Goal: Task Accomplishment & Management: Manage account settings

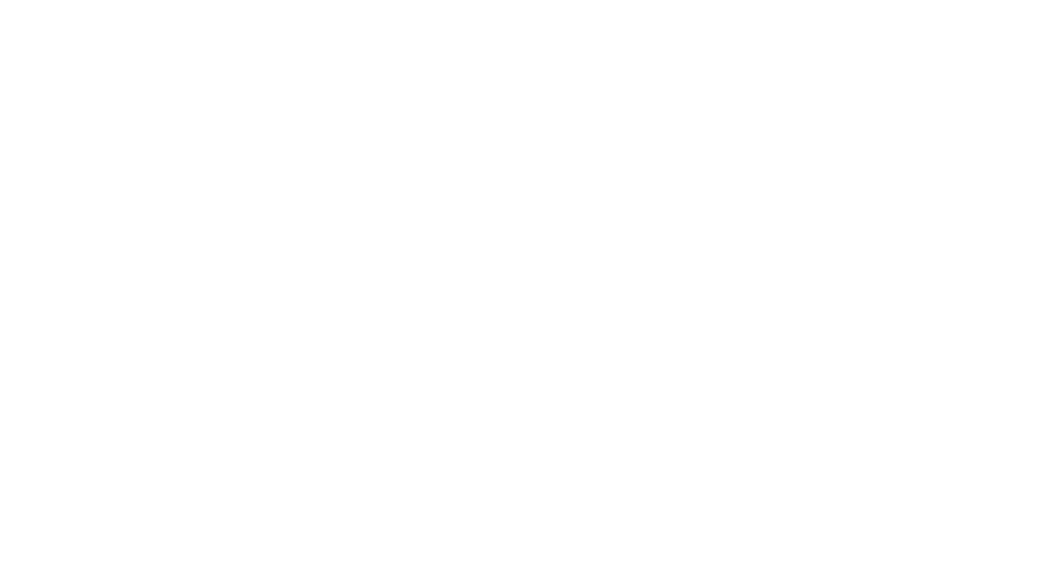
select select "*"
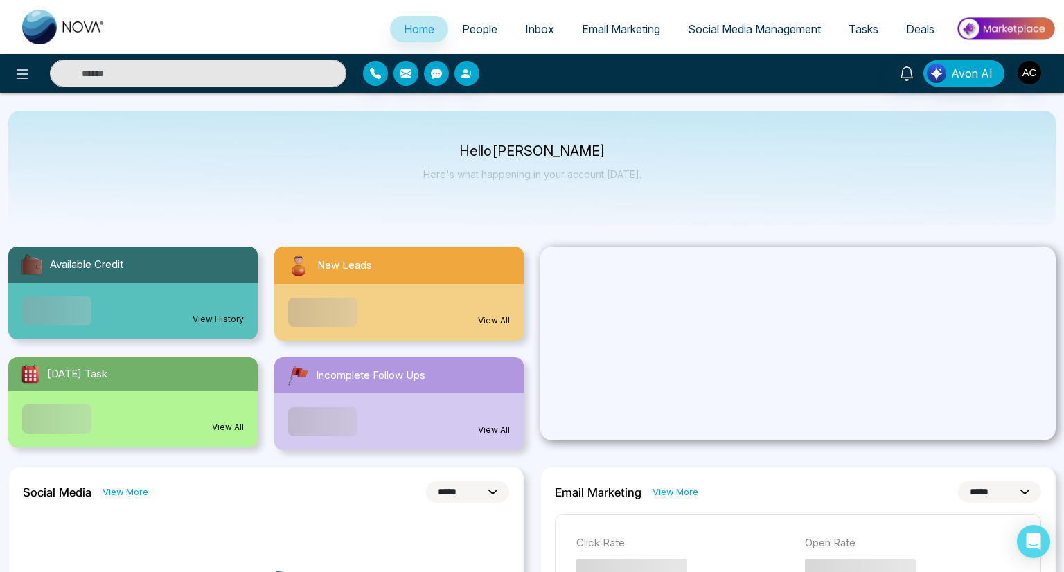
click at [463, 29] on span "People" at bounding box center [479, 29] width 35 height 14
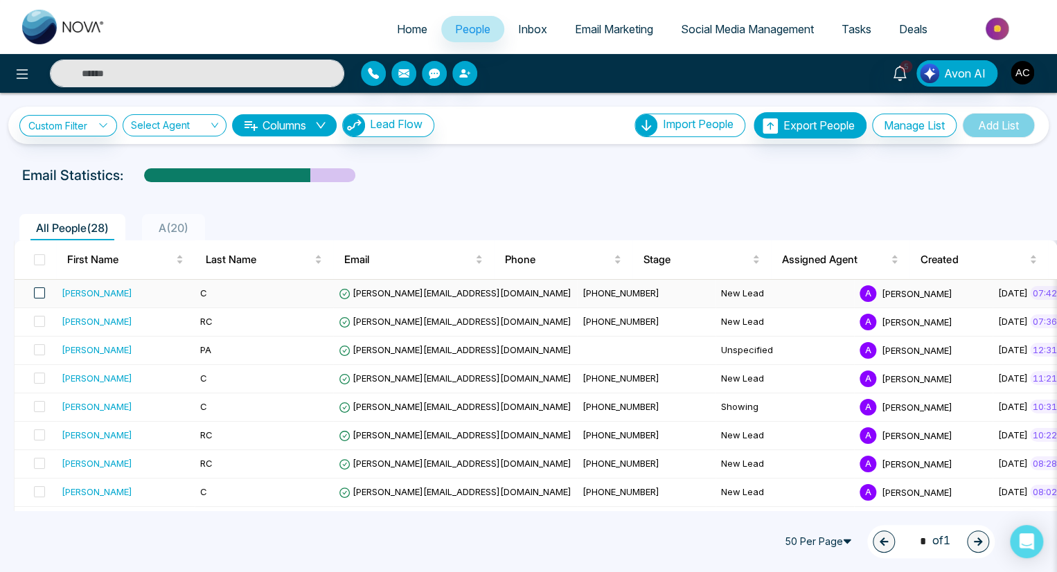
click at [39, 292] on span at bounding box center [39, 292] width 11 height 11
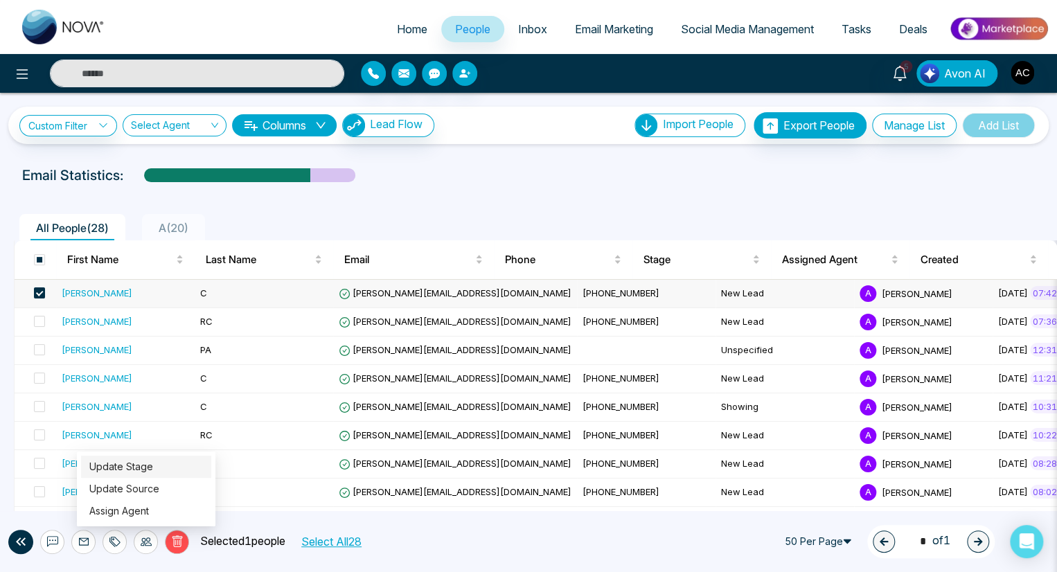
click at [121, 466] on link "Update Stage" at bounding box center [121, 467] width 64 height 12
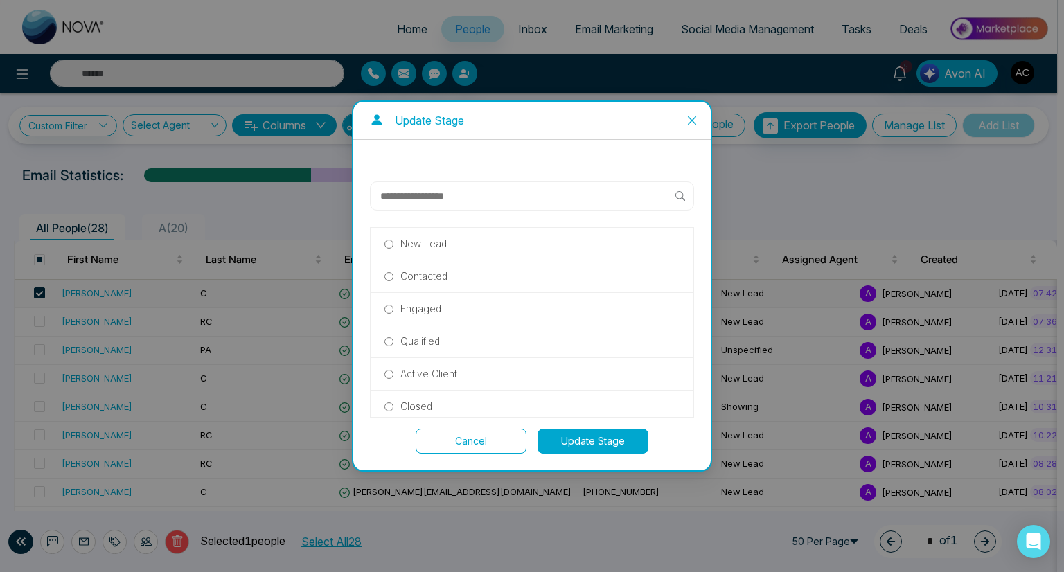
click at [407, 497] on p "Hot" at bounding box center [408, 504] width 16 height 15
click at [593, 441] on button "Update Stage" at bounding box center [593, 441] width 111 height 25
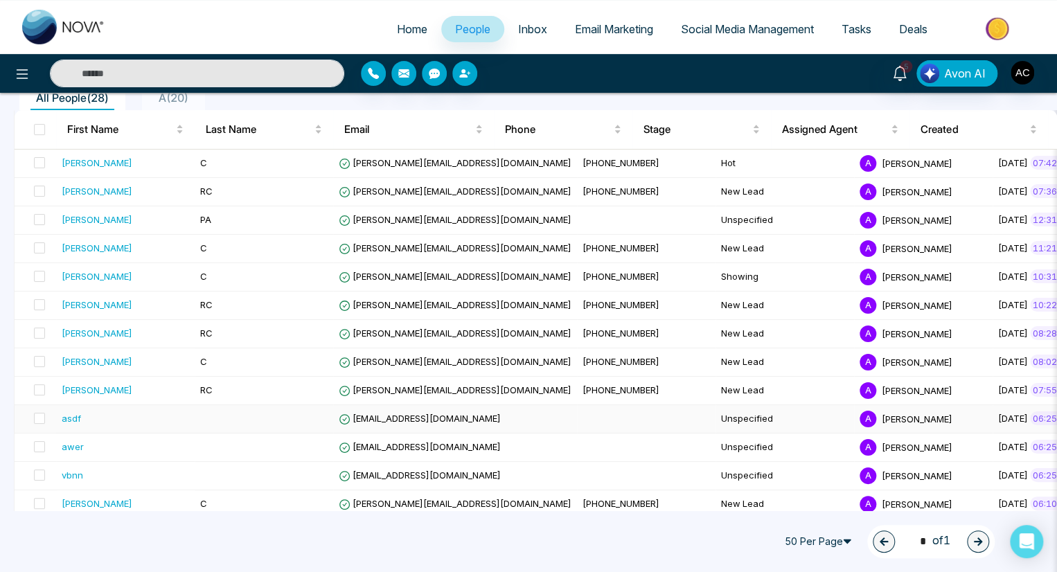
scroll to position [0, 0]
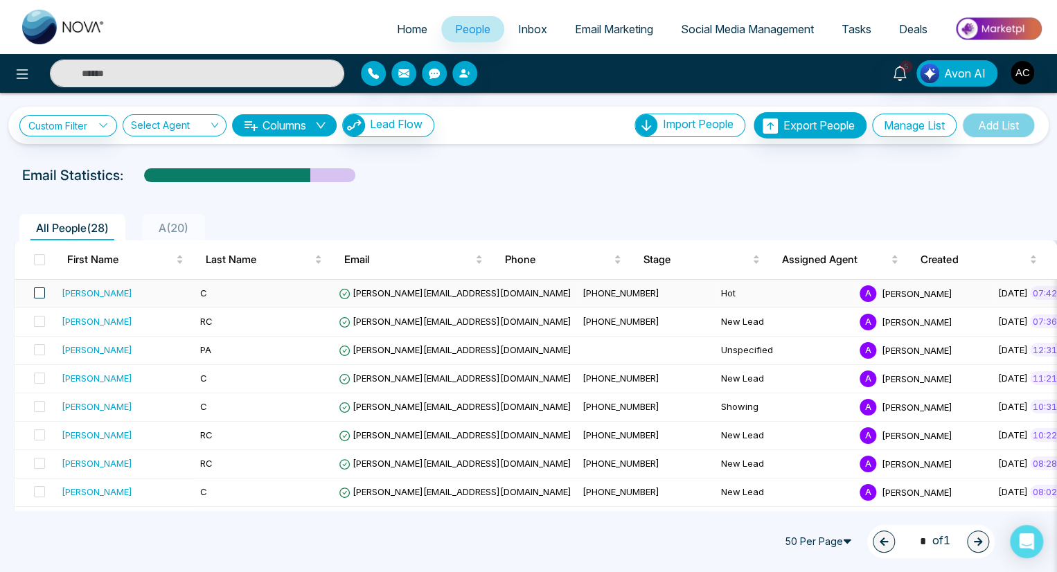
click at [39, 292] on span at bounding box center [39, 292] width 11 height 11
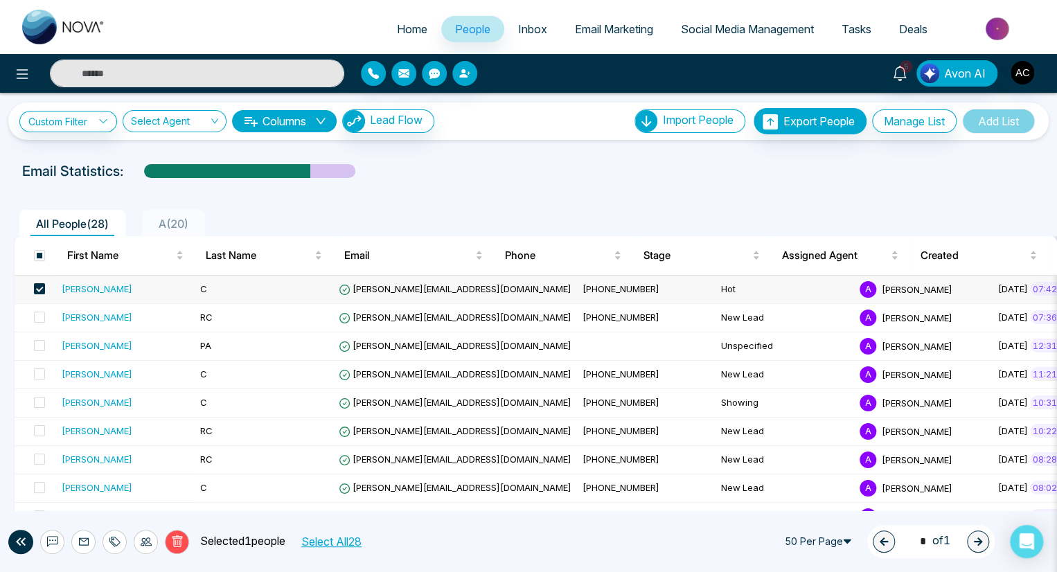
click at [145, 541] on icon at bounding box center [146, 541] width 11 height 11
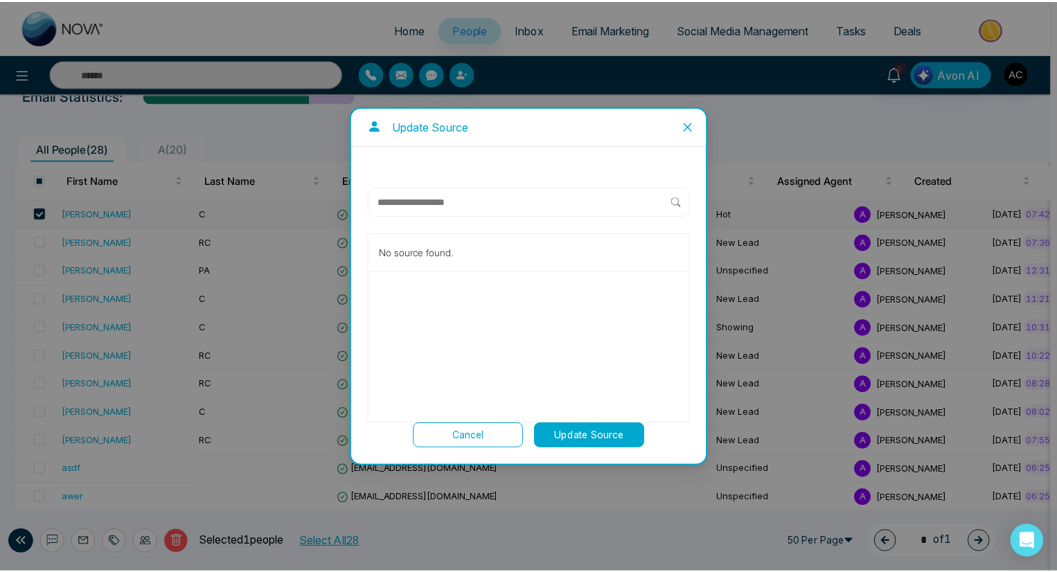
scroll to position [218, 0]
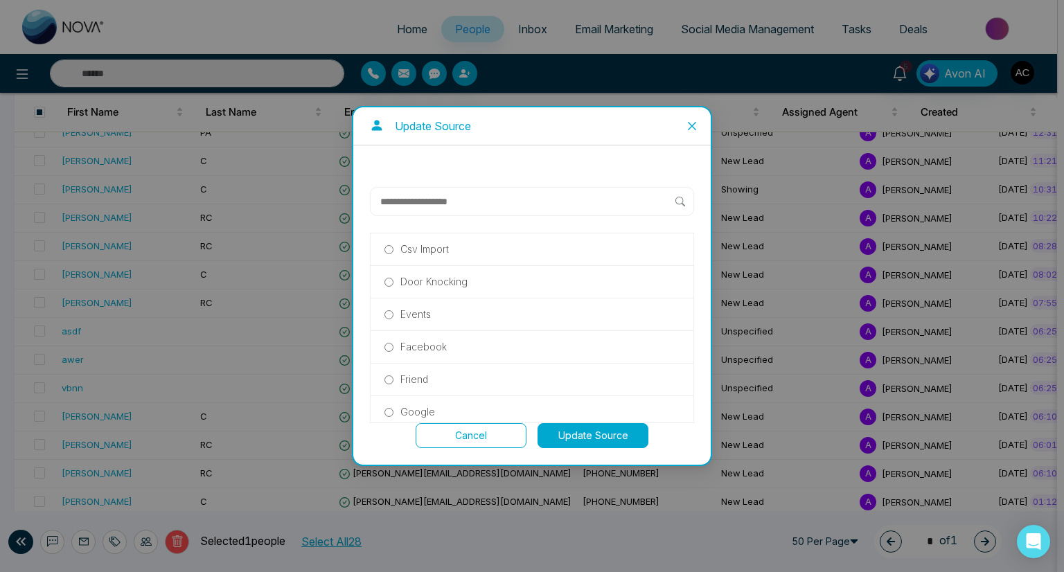
click at [414, 378] on p "Friend" at bounding box center [414, 379] width 28 height 15
click at [593, 435] on button "Update Source" at bounding box center [593, 435] width 111 height 25
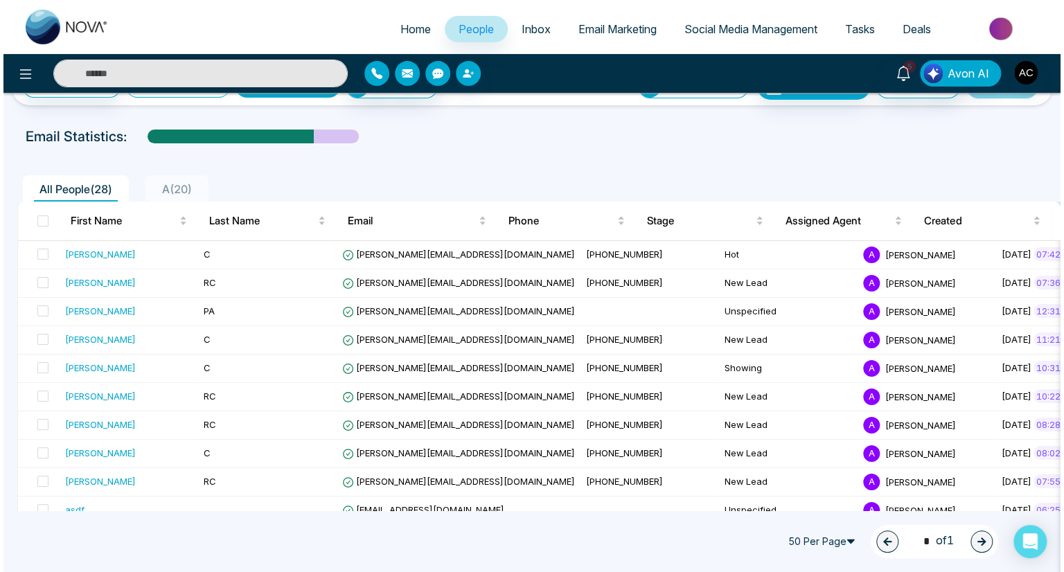
scroll to position [0, 0]
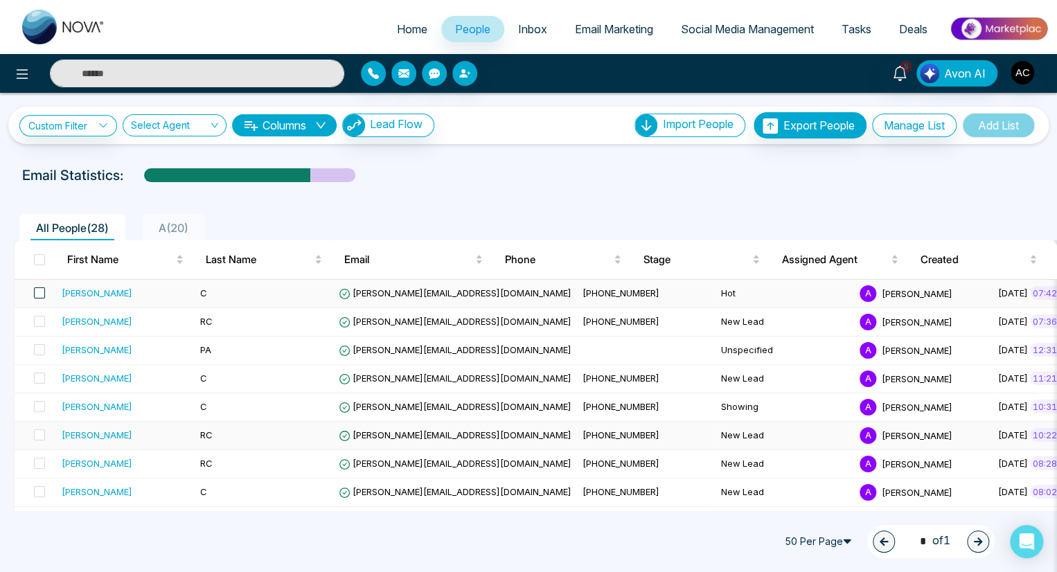
click at [39, 292] on span at bounding box center [39, 292] width 11 height 11
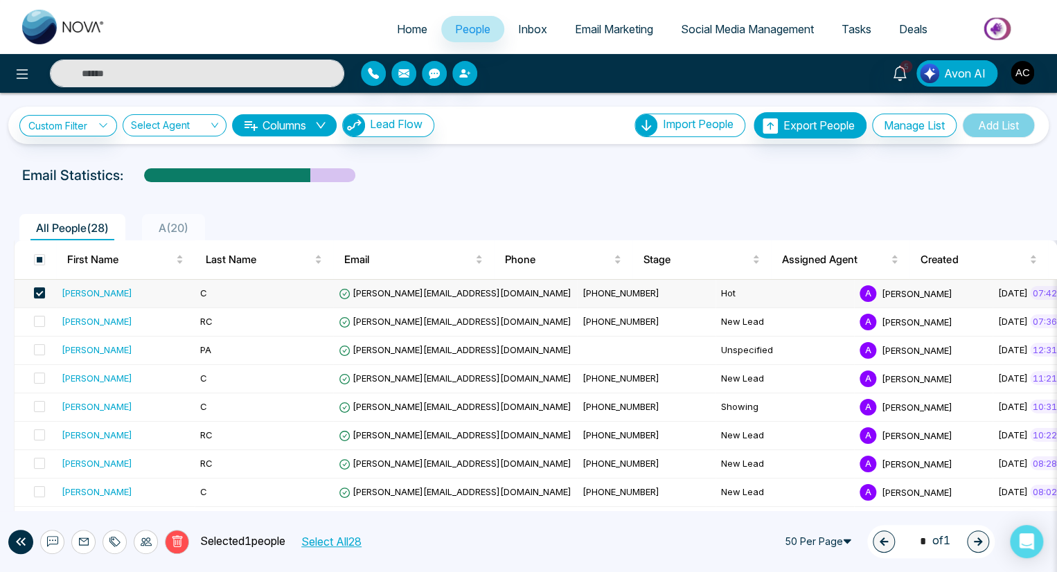
click at [145, 541] on icon at bounding box center [146, 541] width 11 height 11
click at [119, 511] on link "Assign Agent" at bounding box center [119, 511] width 60 height 12
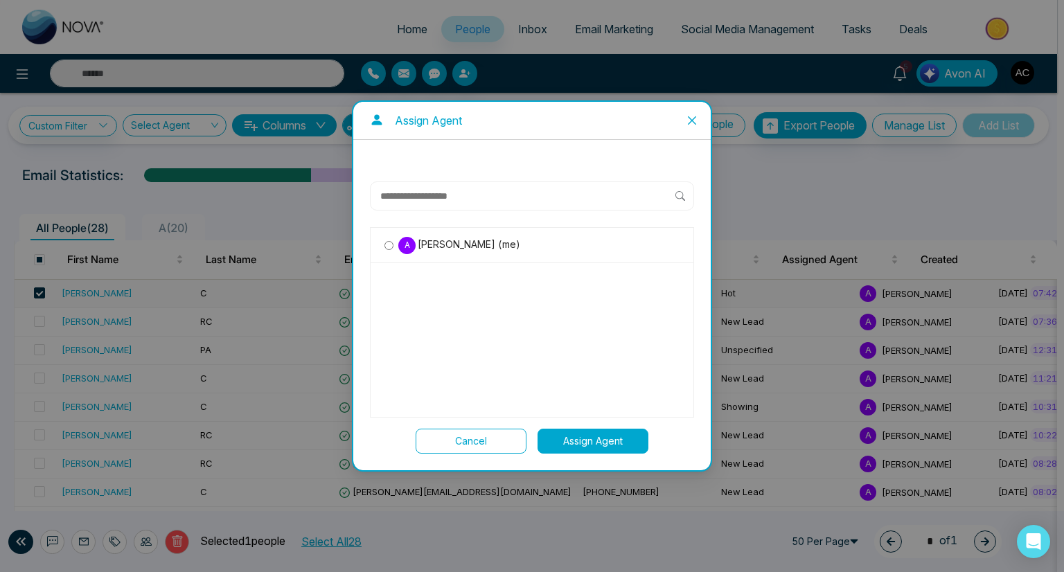
click at [466, 245] on span "[PERSON_NAME] (me)" at bounding box center [468, 244] width 105 height 15
click at [593, 441] on button "Assign Agent" at bounding box center [593, 441] width 111 height 25
